Goal: Transaction & Acquisition: Purchase product/service

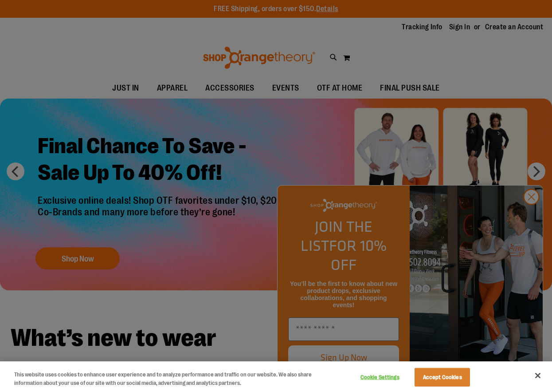
click at [458, 28] on div at bounding box center [276, 196] width 552 height 392
click at [449, 385] on button "Accept Cookies" at bounding box center [442, 377] width 55 height 19
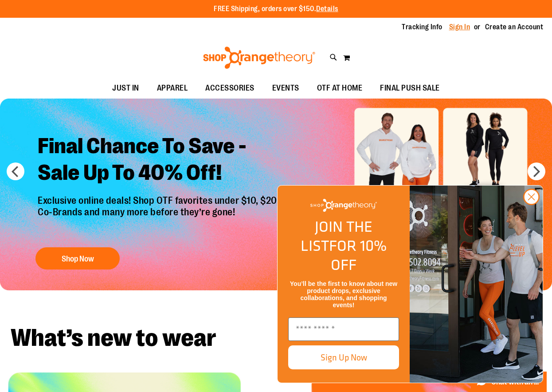
click at [467, 30] on link "Sign In" at bounding box center [459, 27] width 21 height 10
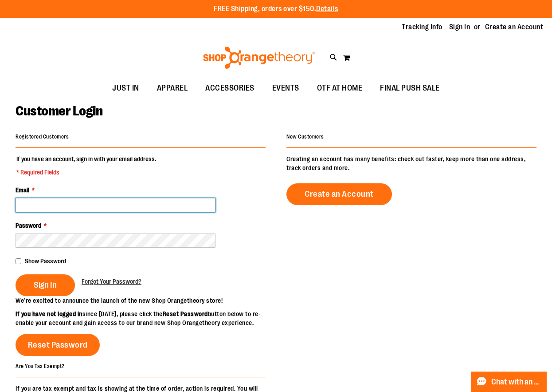
click at [91, 205] on input "Email *" at bounding box center [116, 205] width 200 height 14
type input "**********"
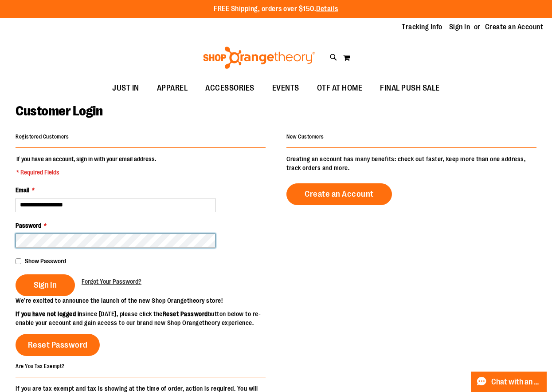
click at [16, 274] on button "Sign In" at bounding box center [45, 285] width 59 height 22
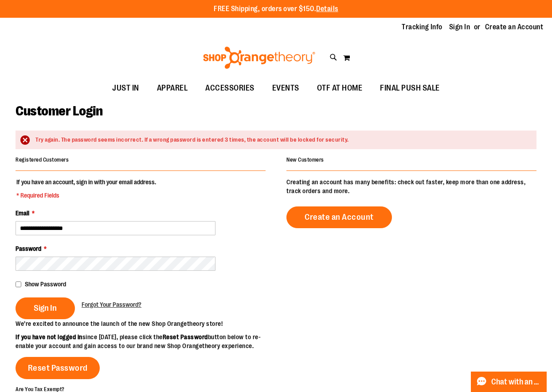
click at [46, 285] on span "Show Password" at bounding box center [45, 283] width 41 height 7
click at [47, 308] on span "Sign In" at bounding box center [45, 308] width 23 height 10
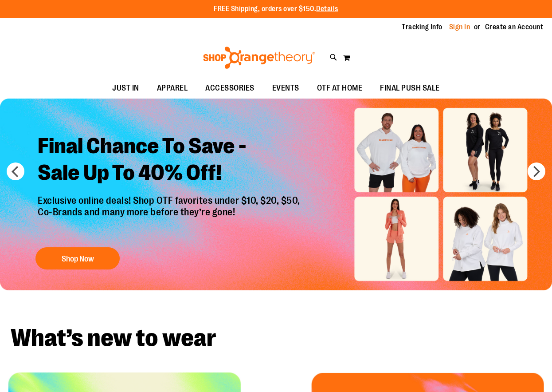
click at [462, 25] on link "Sign In" at bounding box center [459, 27] width 21 height 10
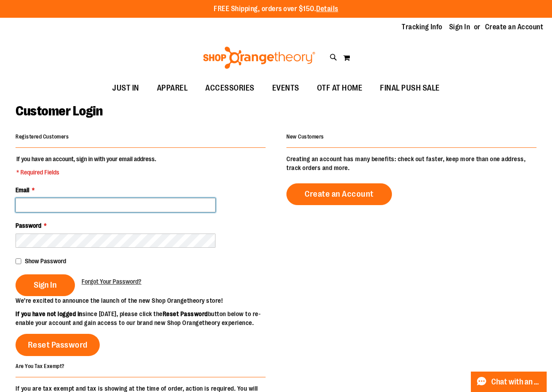
click at [157, 199] on input "Email *" at bounding box center [116, 205] width 200 height 14
type input "**********"
click at [53, 259] on span "Show Password" at bounding box center [45, 260] width 41 height 7
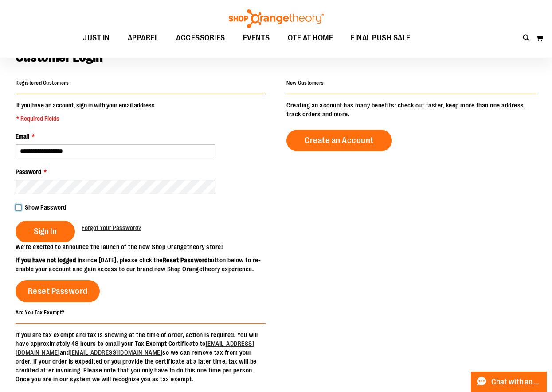
scroll to position [59, 0]
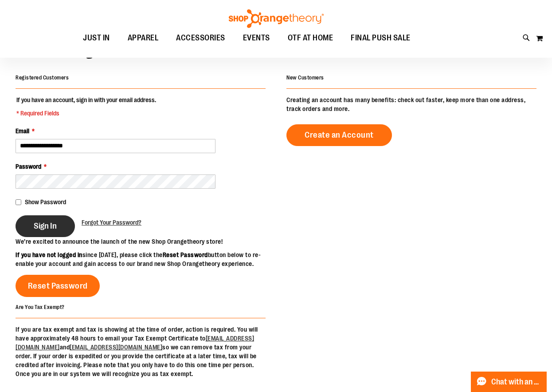
click at [48, 227] on span "Sign In" at bounding box center [45, 226] width 23 height 10
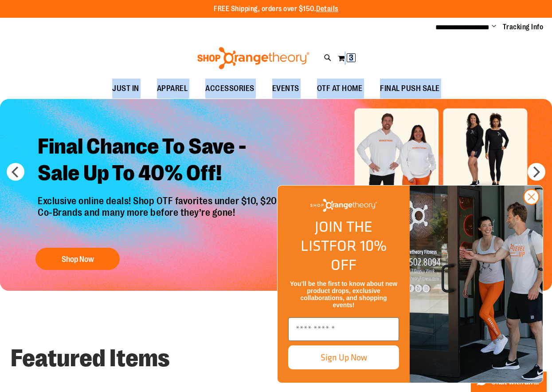
drag, startPoint x: 329, startPoint y: 56, endPoint x: 350, endPoint y: 94, distance: 44.1
click at [352, 57] on span "3" at bounding box center [351, 57] width 4 height 9
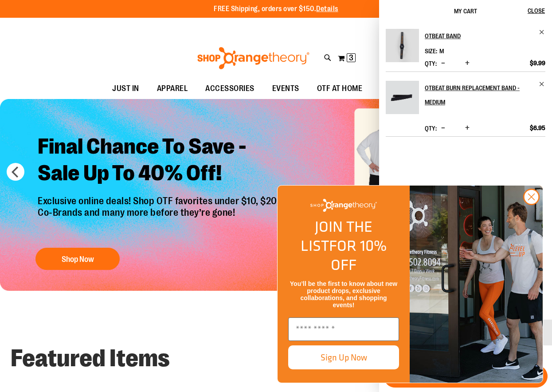
click at [342, 28] on div "**********" at bounding box center [276, 28] width 552 height 20
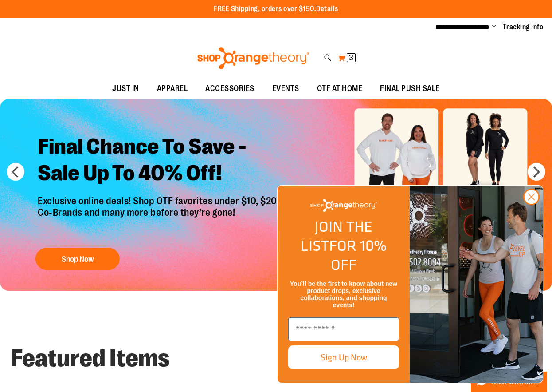
click at [352, 56] on span "3" at bounding box center [351, 57] width 4 height 9
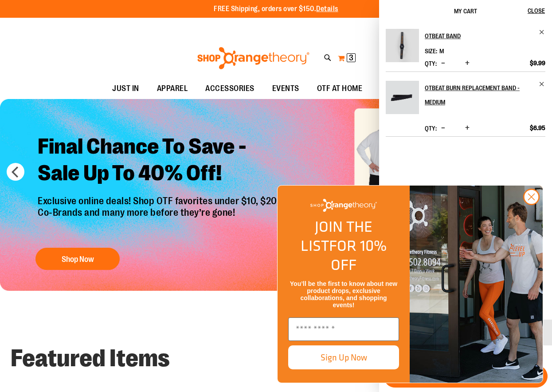
click at [343, 58] on button "My Cart 3 3 items" at bounding box center [346, 58] width 19 height 14
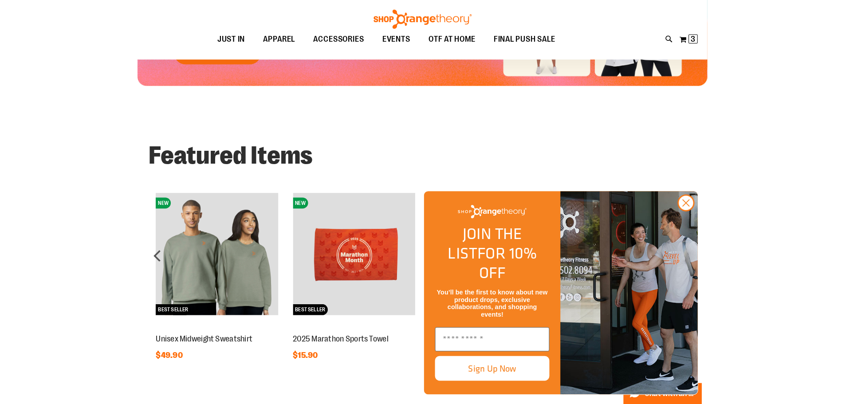
scroll to position [207, 0]
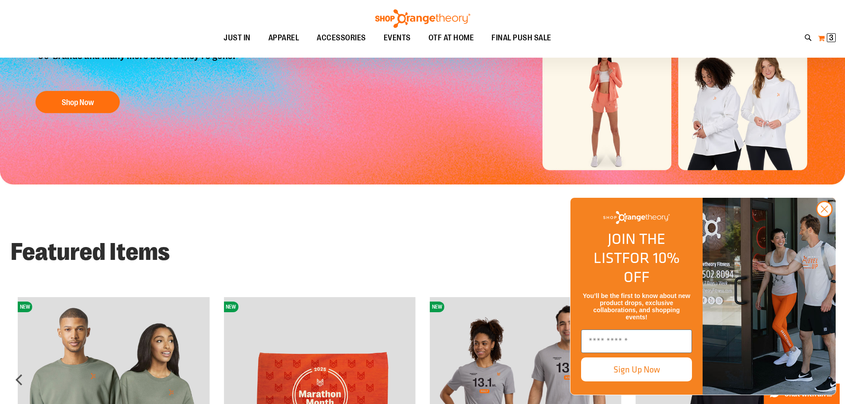
click at [552, 38] on span "3" at bounding box center [831, 37] width 4 height 9
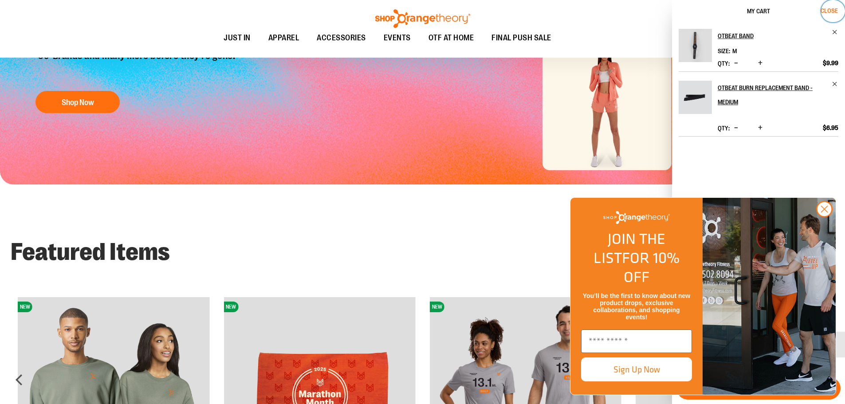
click at [552, 9] on span "Close" at bounding box center [828, 10] width 17 height 7
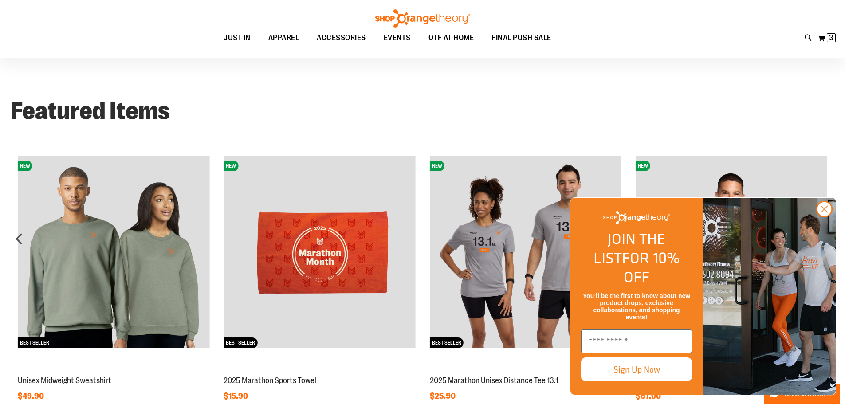
scroll to position [354, 0]
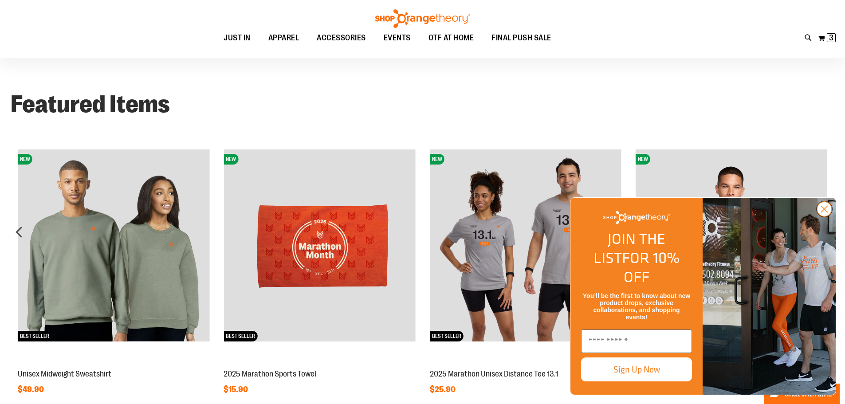
click at [552, 212] on icon "Close dialog" at bounding box center [824, 209] width 6 height 6
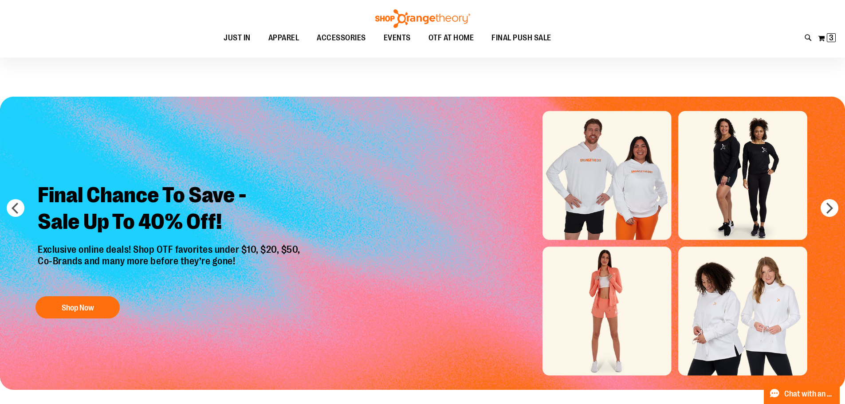
scroll to position [0, 0]
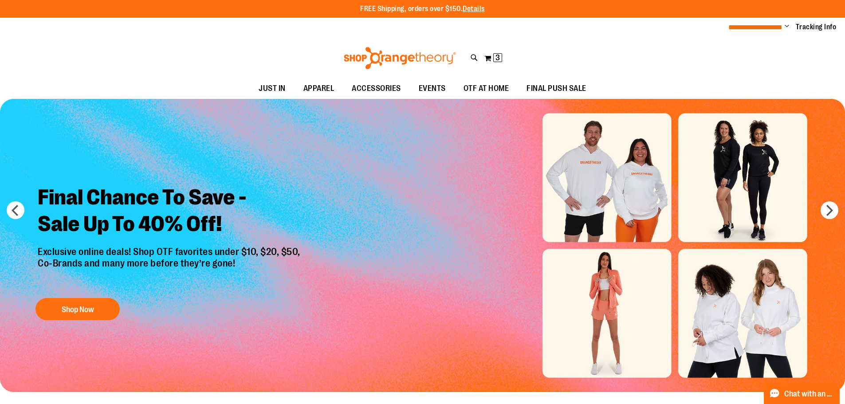
click at [552, 25] on span "**********" at bounding box center [755, 27] width 54 height 7
click at [552, 26] on ul "**********" at bounding box center [778, 27] width 115 height 11
click at [552, 26] on span "Change" at bounding box center [786, 27] width 4 height 8
click at [496, 54] on span "3" at bounding box center [497, 57] width 4 height 9
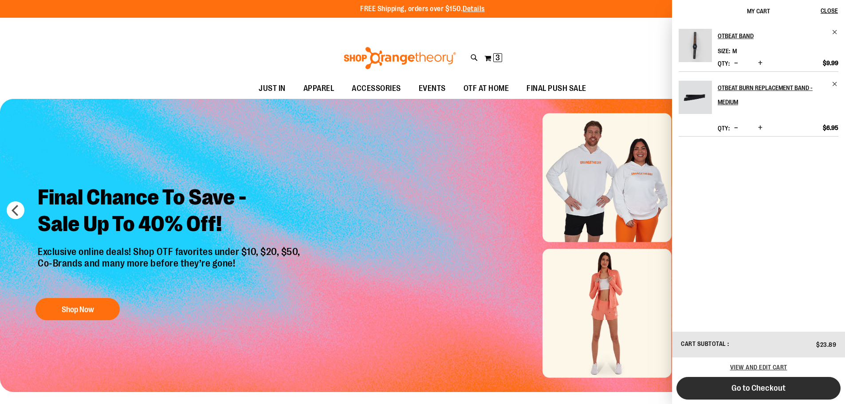
click at [552, 391] on span "Go to Checkout" at bounding box center [758, 388] width 54 height 10
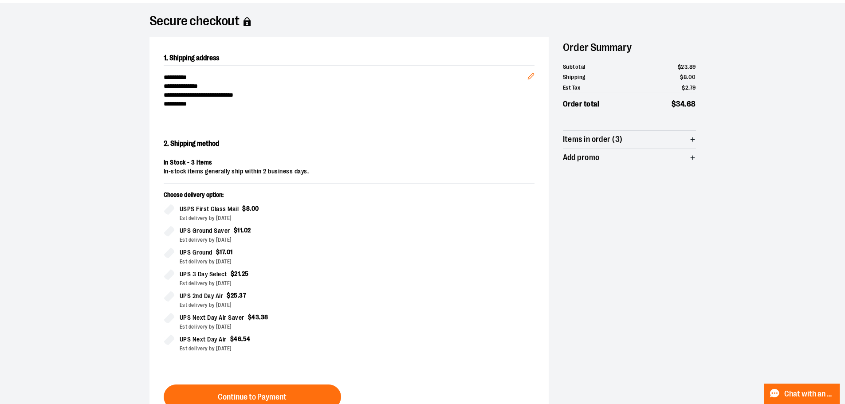
scroll to position [148, 0]
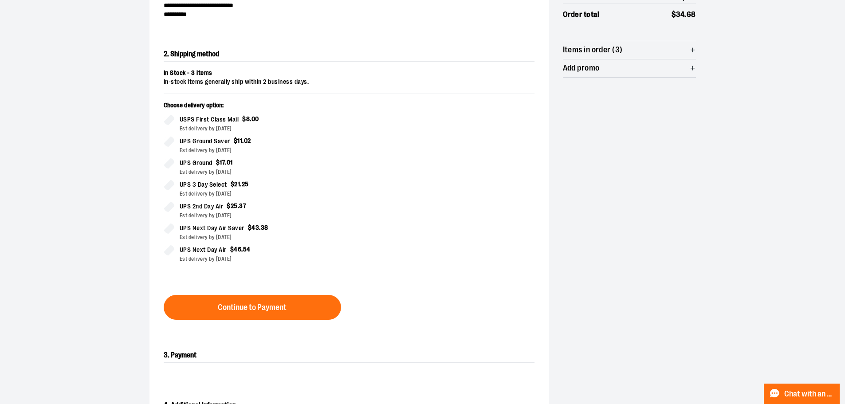
click at [746, 256] on div at bounding box center [422, 256] width 845 height 0
click at [541, 256] on div at bounding box center [422, 256] width 845 height 0
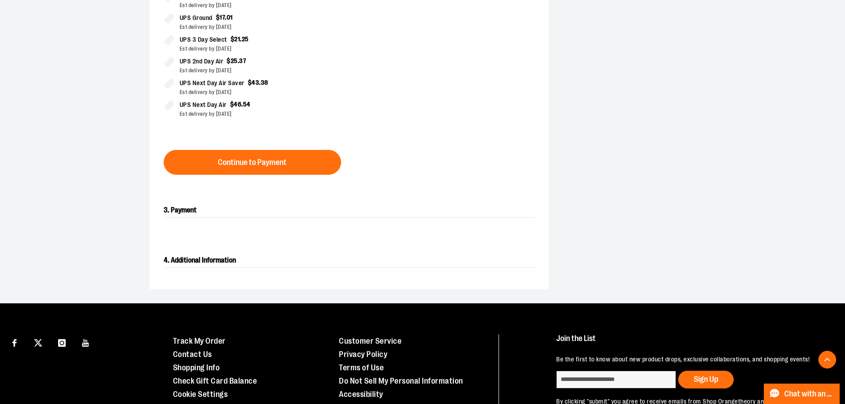
scroll to position [296, 0]
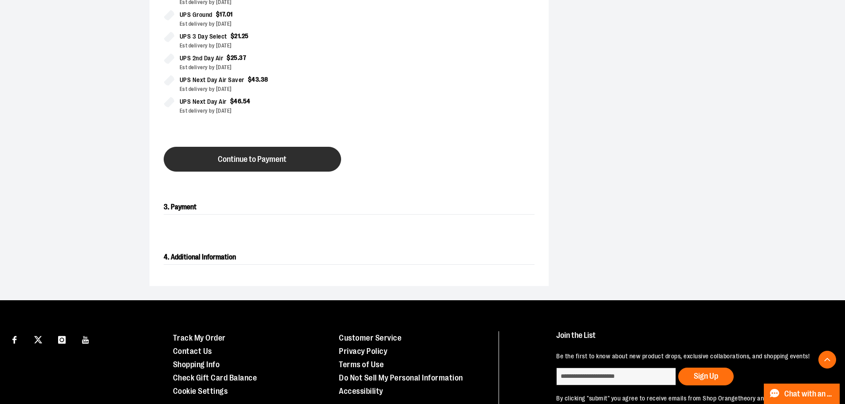
click at [259, 156] on span "Continue to Payment" at bounding box center [252, 159] width 69 height 8
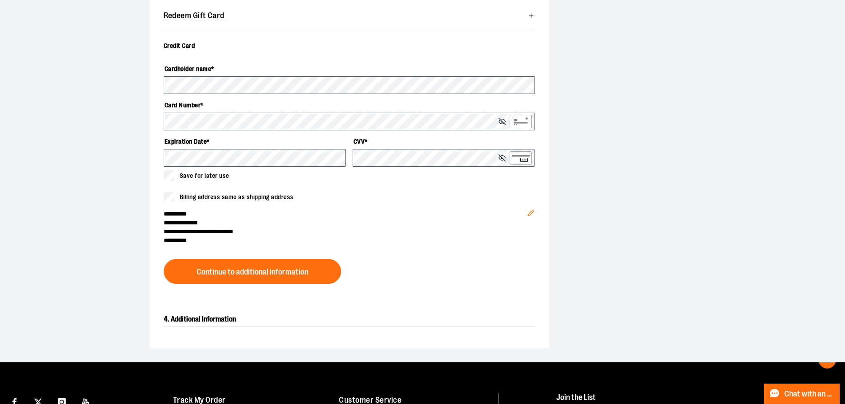
click at [176, 169] on div "Cardholder name * Card Number * Expiration Date * CVV * Save for later use" at bounding box center [349, 121] width 371 height 120
click at [501, 119] on icon at bounding box center [501, 121] width 7 height 7
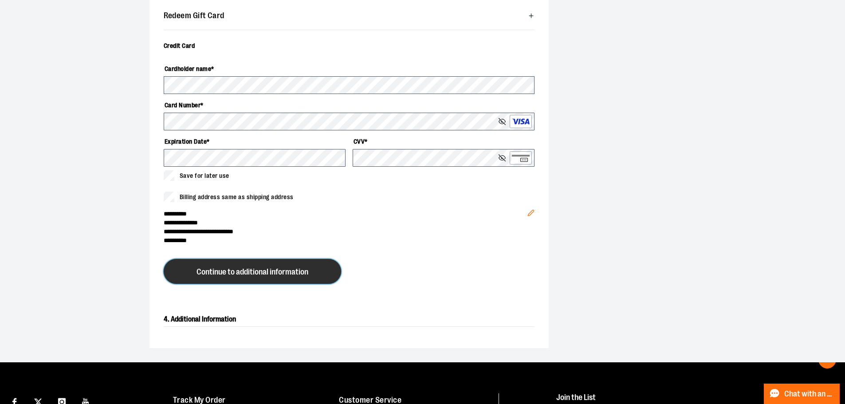
click at [219, 265] on button "Continue to additional information" at bounding box center [252, 271] width 177 height 25
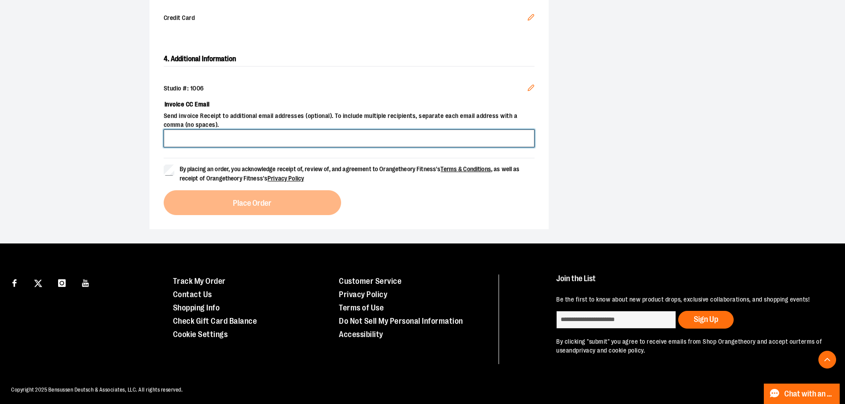
click at [352, 132] on input "Invoice CC Email" at bounding box center [349, 138] width 371 height 18
type input "**********"
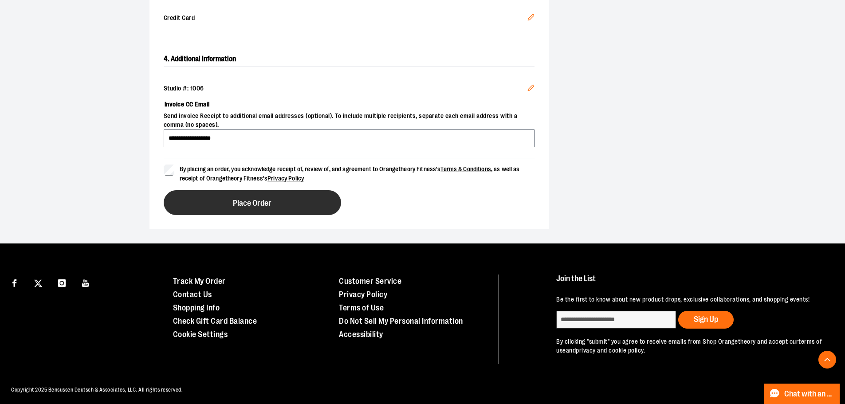
click at [261, 193] on button "Place Order" at bounding box center [252, 202] width 177 height 25
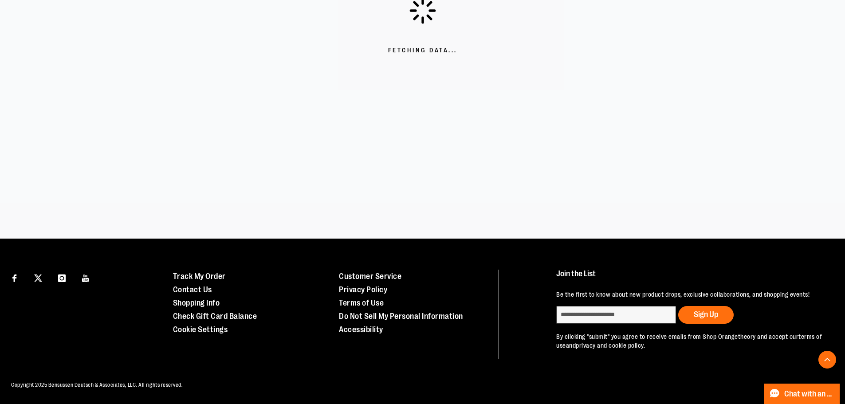
scroll to position [257, 0]
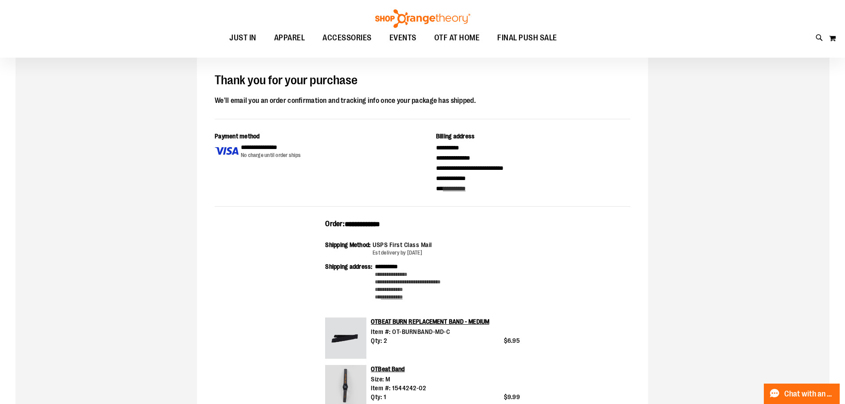
scroll to position [88, 0]
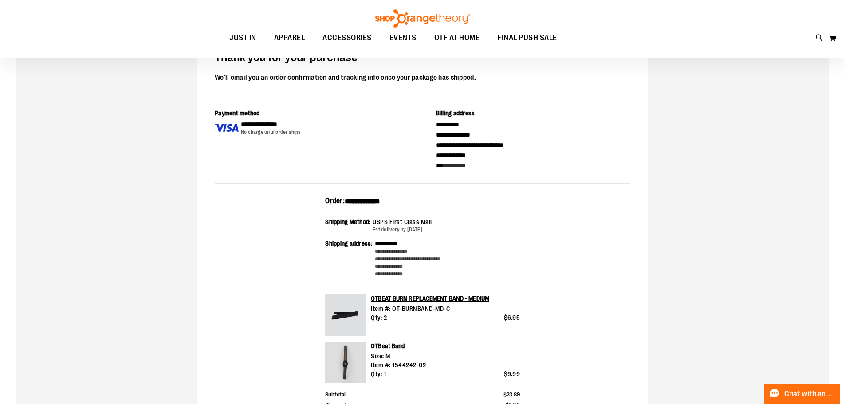
click at [387, 348] on link "OTBeat Band" at bounding box center [388, 345] width 34 height 7
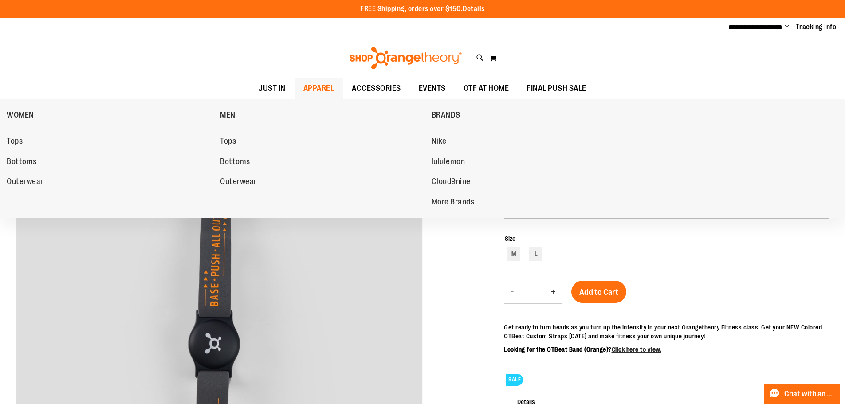
click at [322, 90] on span "APPAREL" at bounding box center [318, 88] width 31 height 20
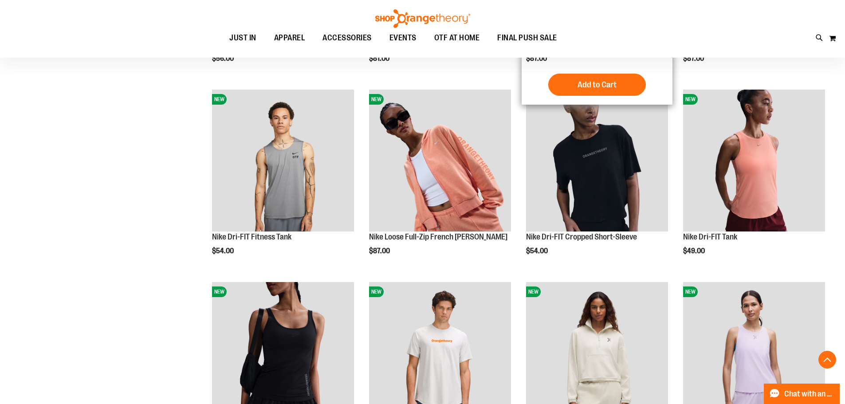
scroll to position [207, 0]
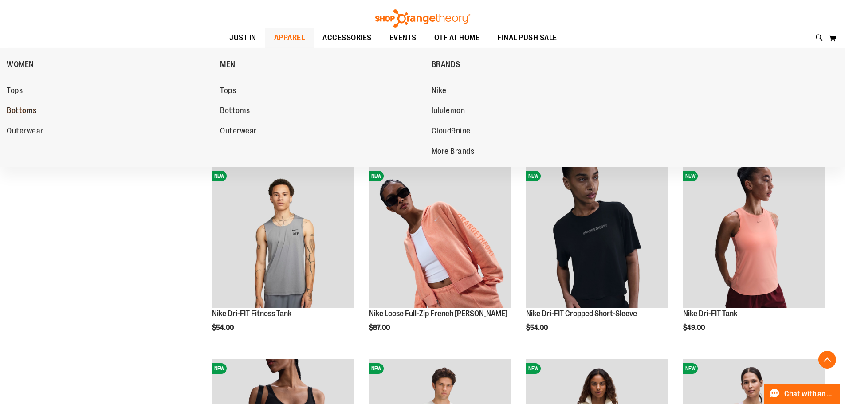
click at [24, 109] on span "Bottoms" at bounding box center [22, 111] width 30 height 11
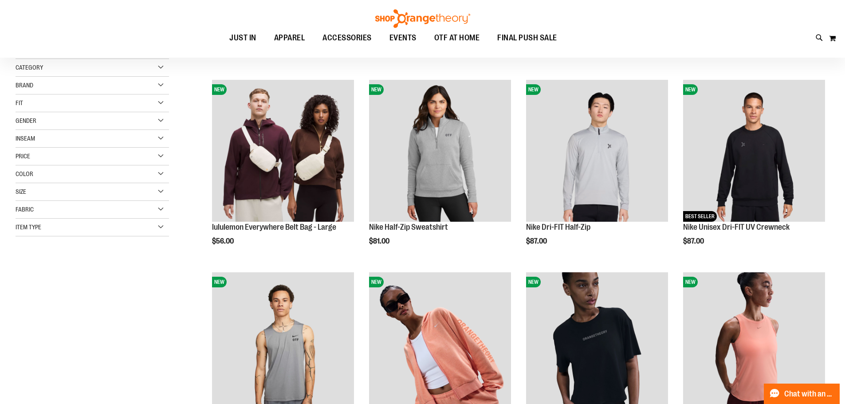
scroll to position [59, 0]
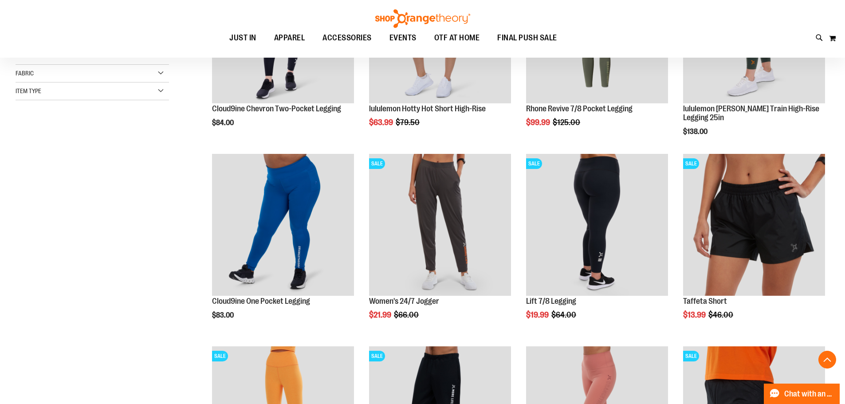
scroll to position [236, 0]
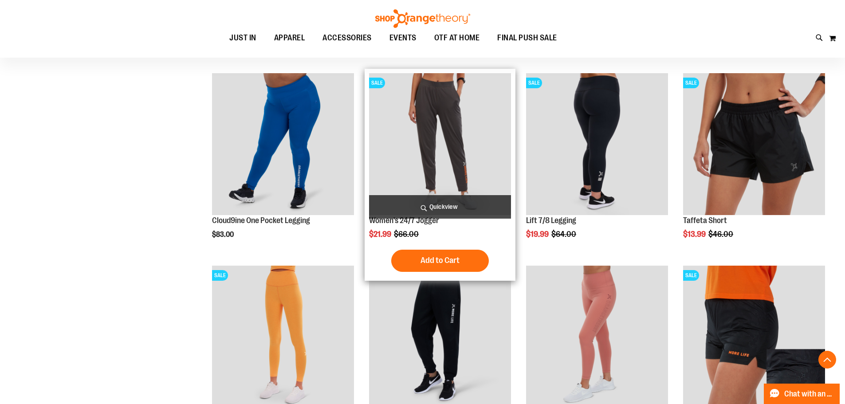
scroll to position [295, 0]
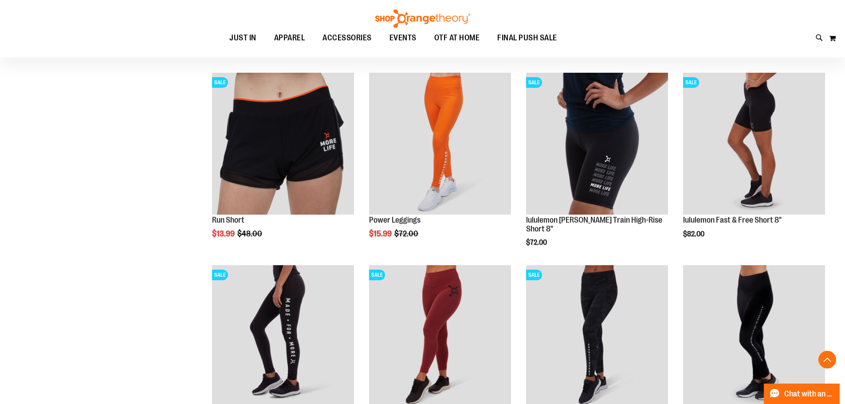
scroll to position [886, 0]
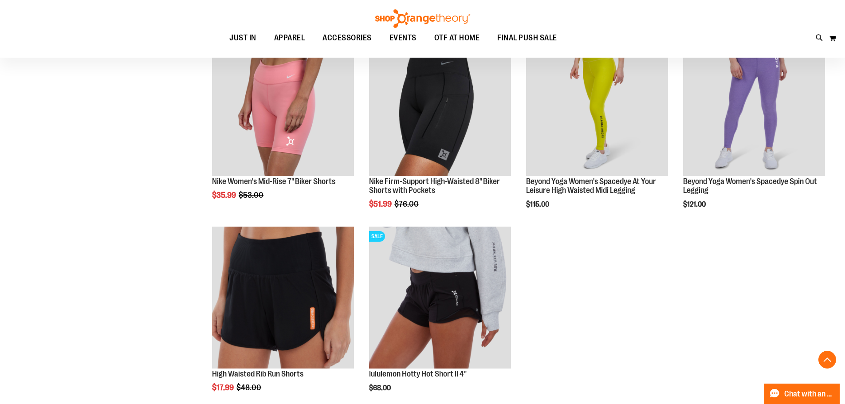
scroll to position [1330, 0]
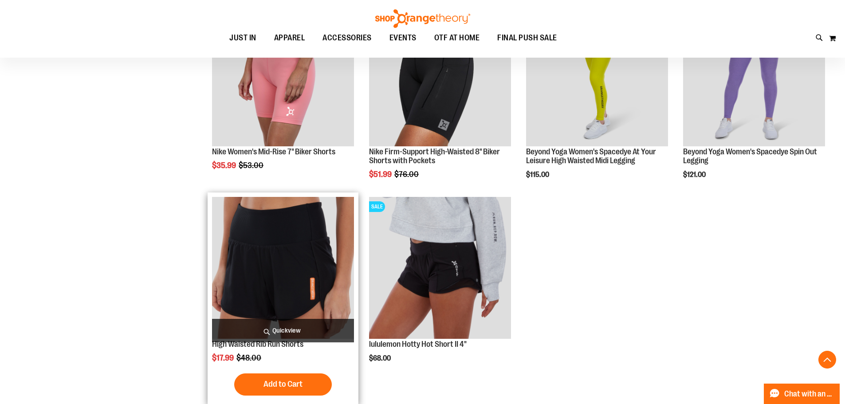
click at [281, 274] on img "product" at bounding box center [283, 268] width 142 height 142
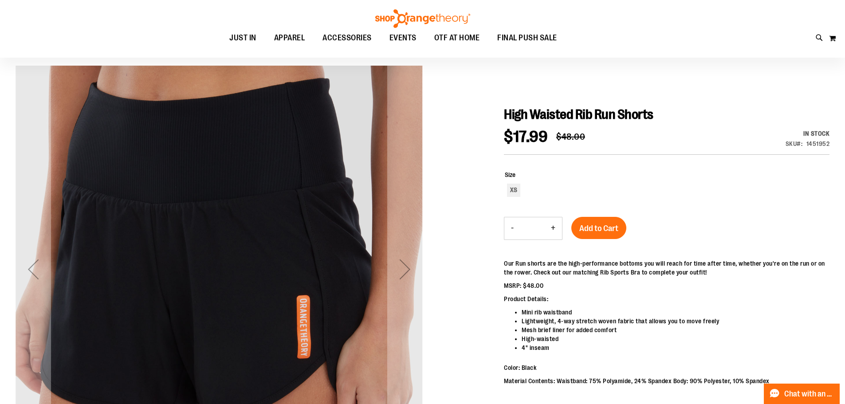
scroll to position [88, 0]
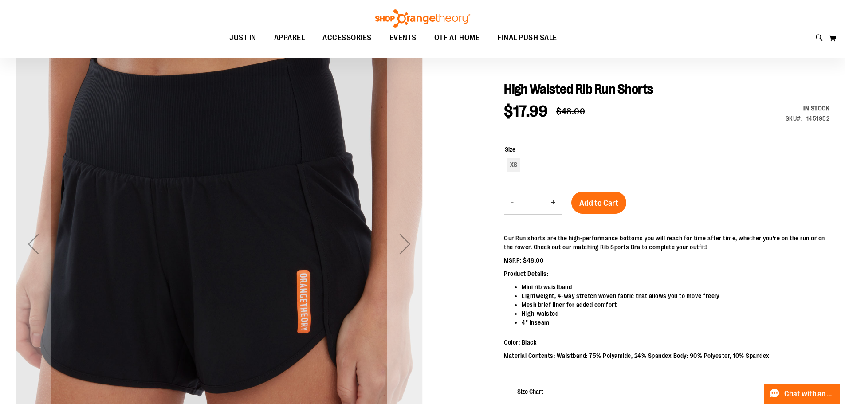
click at [403, 246] on div "Next" at bounding box center [404, 243] width 35 height 35
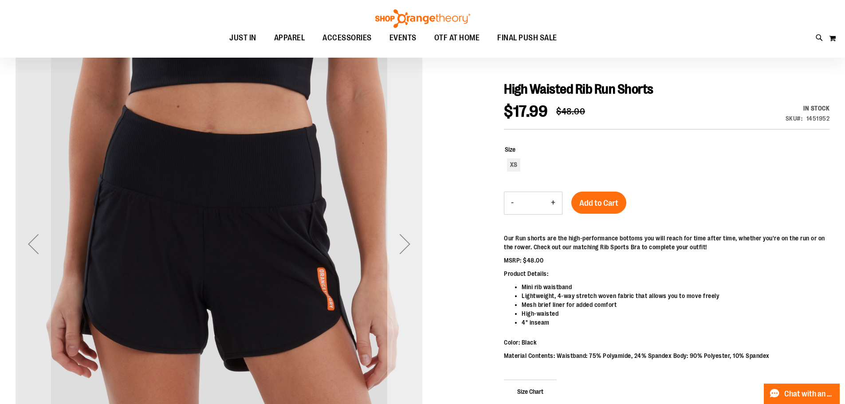
click at [403, 246] on div "Next" at bounding box center [404, 243] width 35 height 35
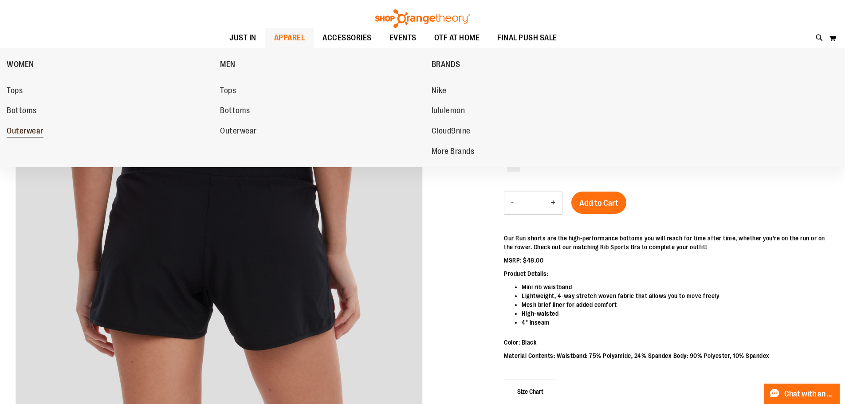
click at [18, 136] on span "Outerwear" at bounding box center [25, 131] width 37 height 11
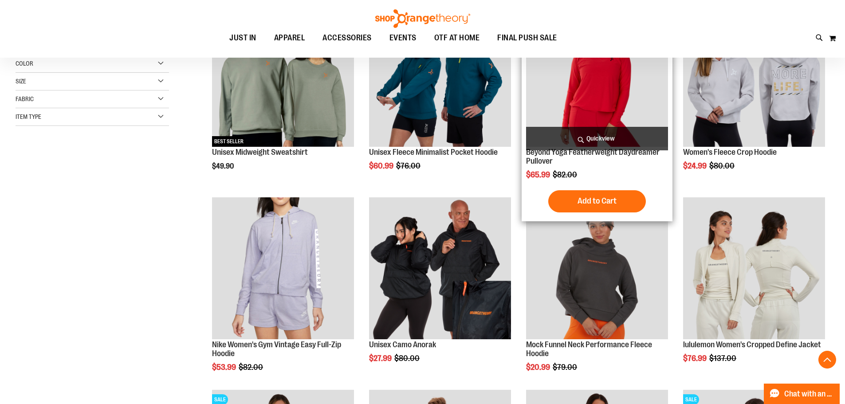
scroll to position [177, 0]
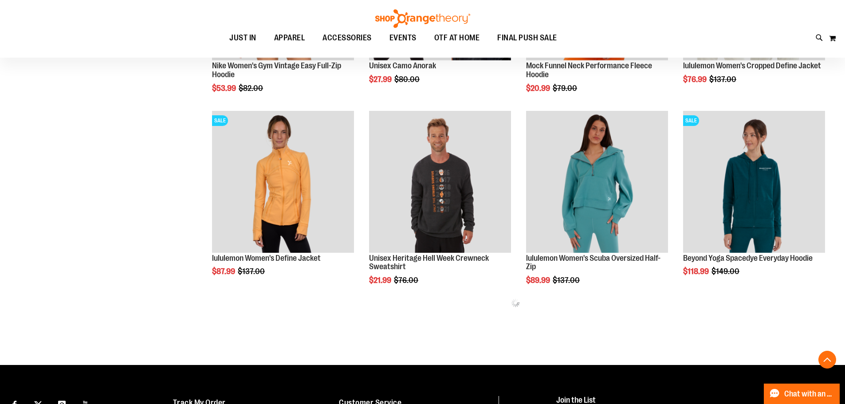
scroll to position [532, 0]
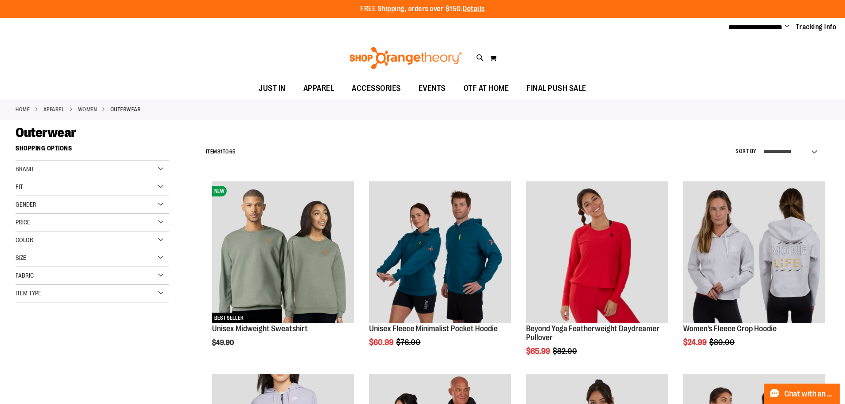
click at [784, 27] on span "Change" at bounding box center [786, 27] width 4 height 8
click at [741, 60] on link "Sign Out" at bounding box center [755, 59] width 78 height 17
